Goal: Transaction & Acquisition: Book appointment/travel/reservation

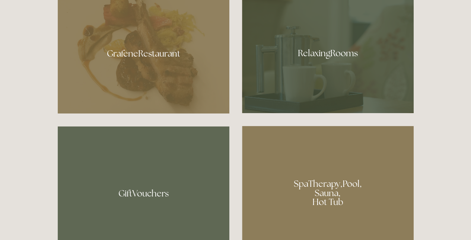
scroll to position [441, 0]
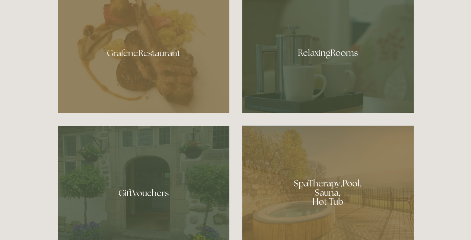
click at [154, 58] on div at bounding box center [144, 50] width 172 height 125
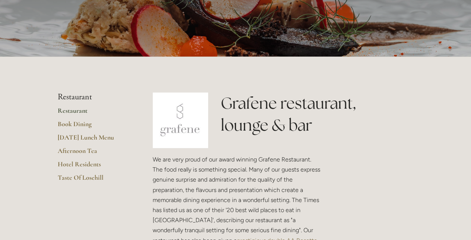
scroll to position [97, 0]
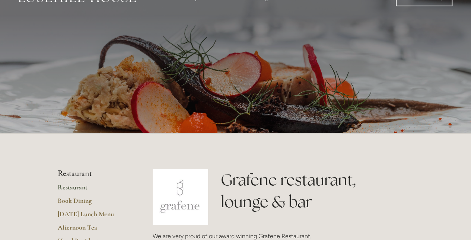
scroll to position [0, 0]
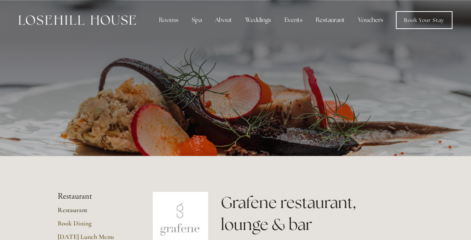
click at [173, 17] on div "Rooms" at bounding box center [168, 20] width 31 height 15
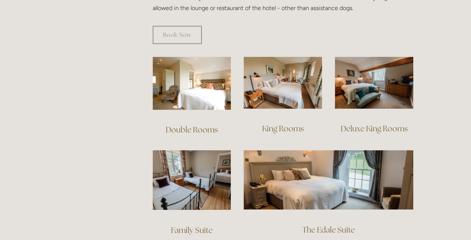
scroll to position [493, 0]
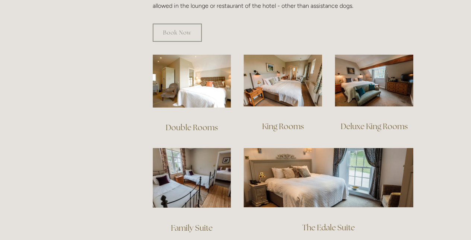
click at [286, 79] on img at bounding box center [282, 80] width 79 height 52
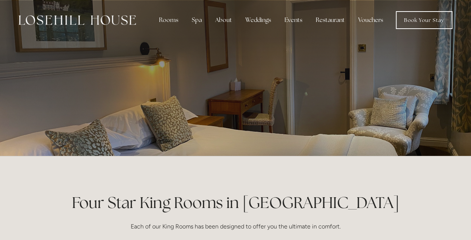
click at [171, 17] on div "Rooms" at bounding box center [168, 20] width 31 height 15
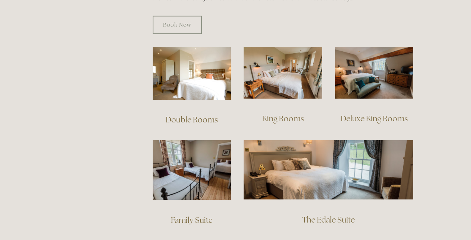
scroll to position [504, 0]
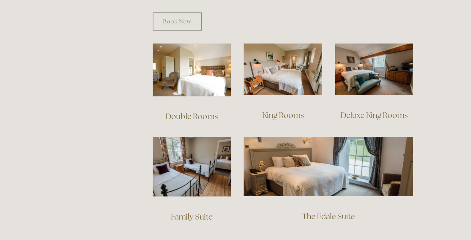
click at [380, 66] on img at bounding box center [373, 69] width 79 height 52
